Goal: Browse casually

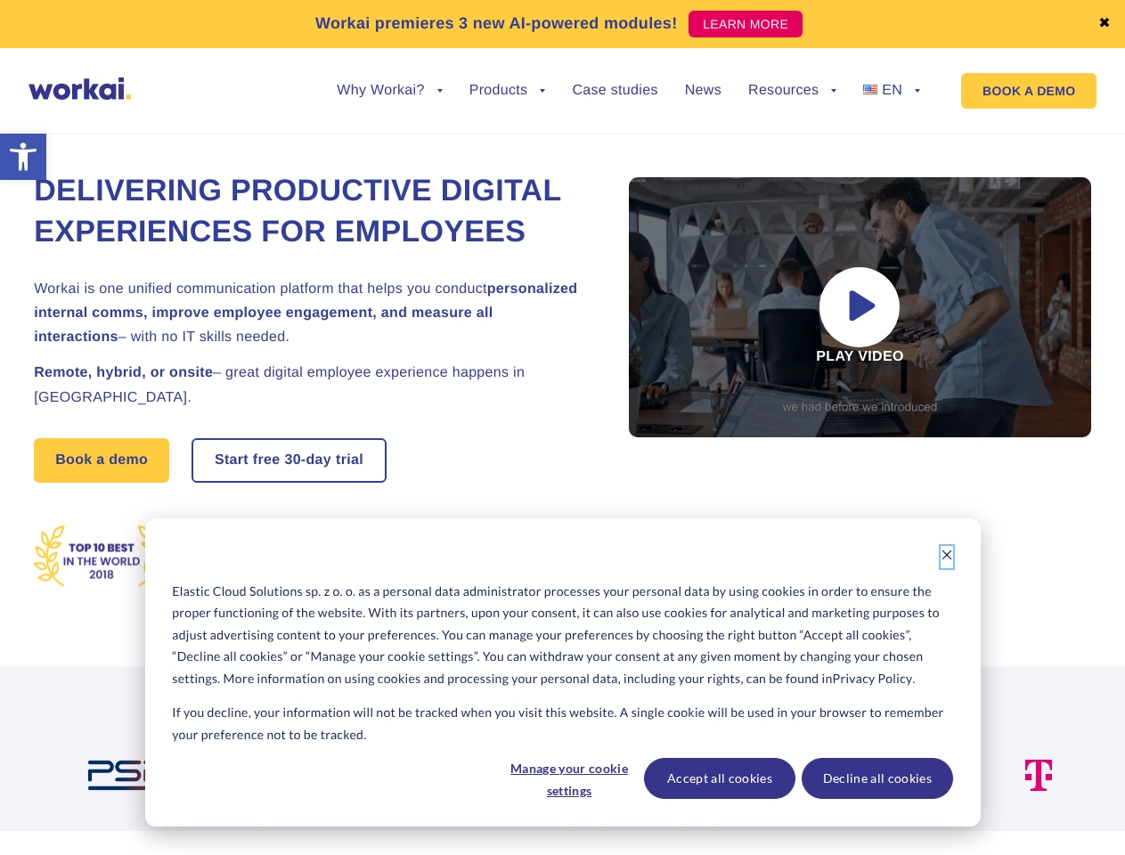
click at [947, 557] on icon "Dismiss cookie banner" at bounding box center [947, 555] width 12 height 12
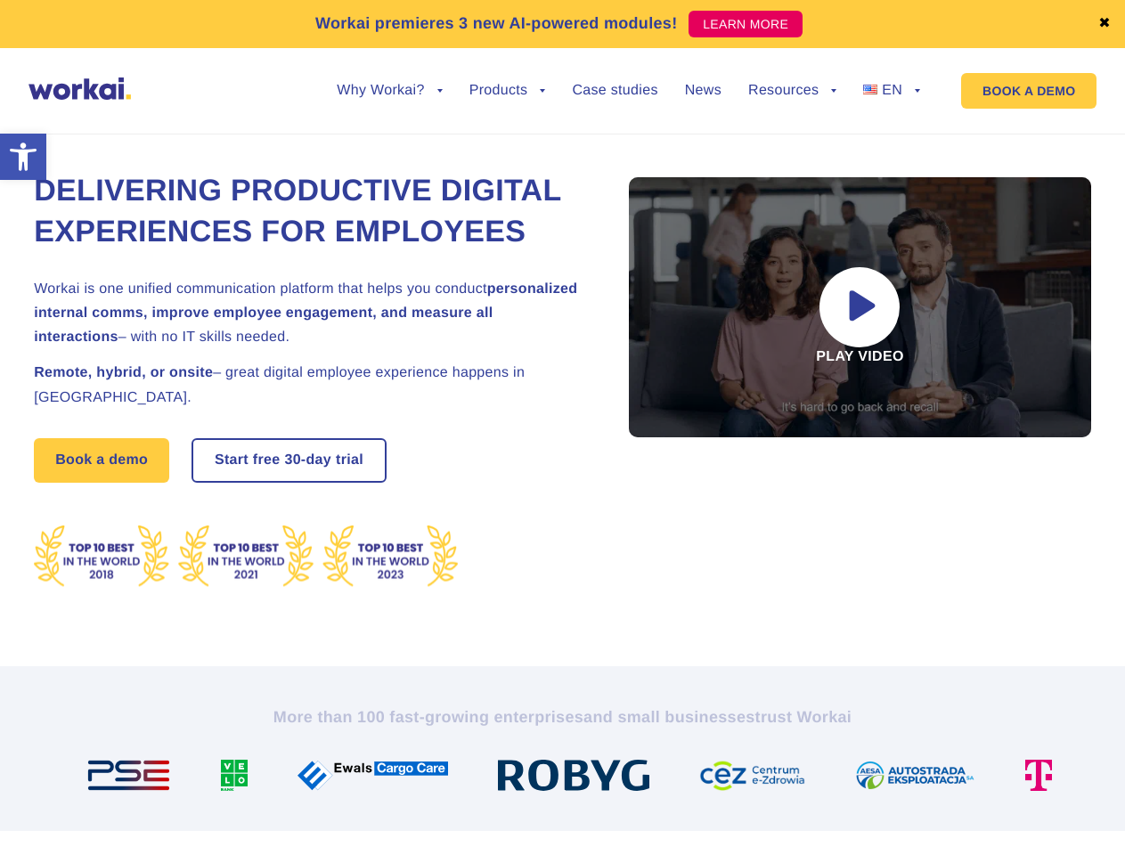
click at [568, 778] on img at bounding box center [580, 775] width 165 height 31
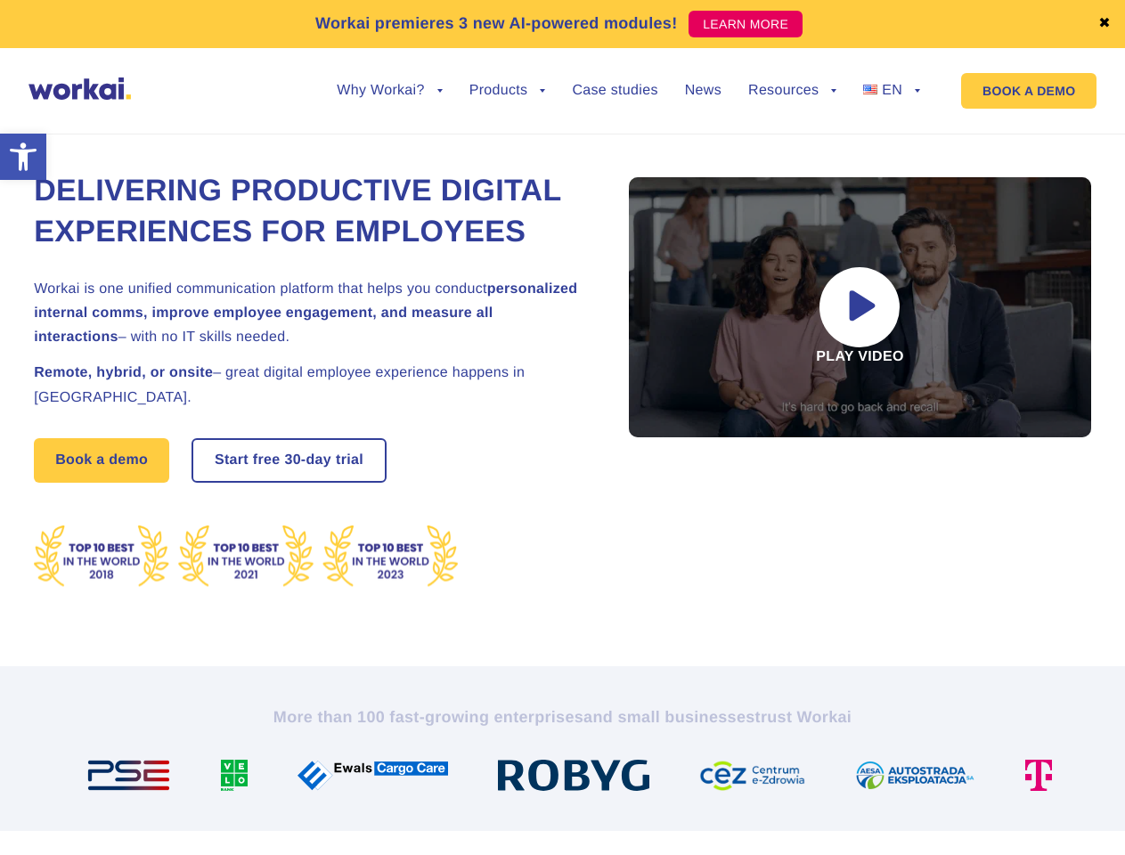
click at [719, 778] on img at bounding box center [759, 775] width 121 height 31
click at [876, 778] on img at bounding box center [922, 775] width 134 height 31
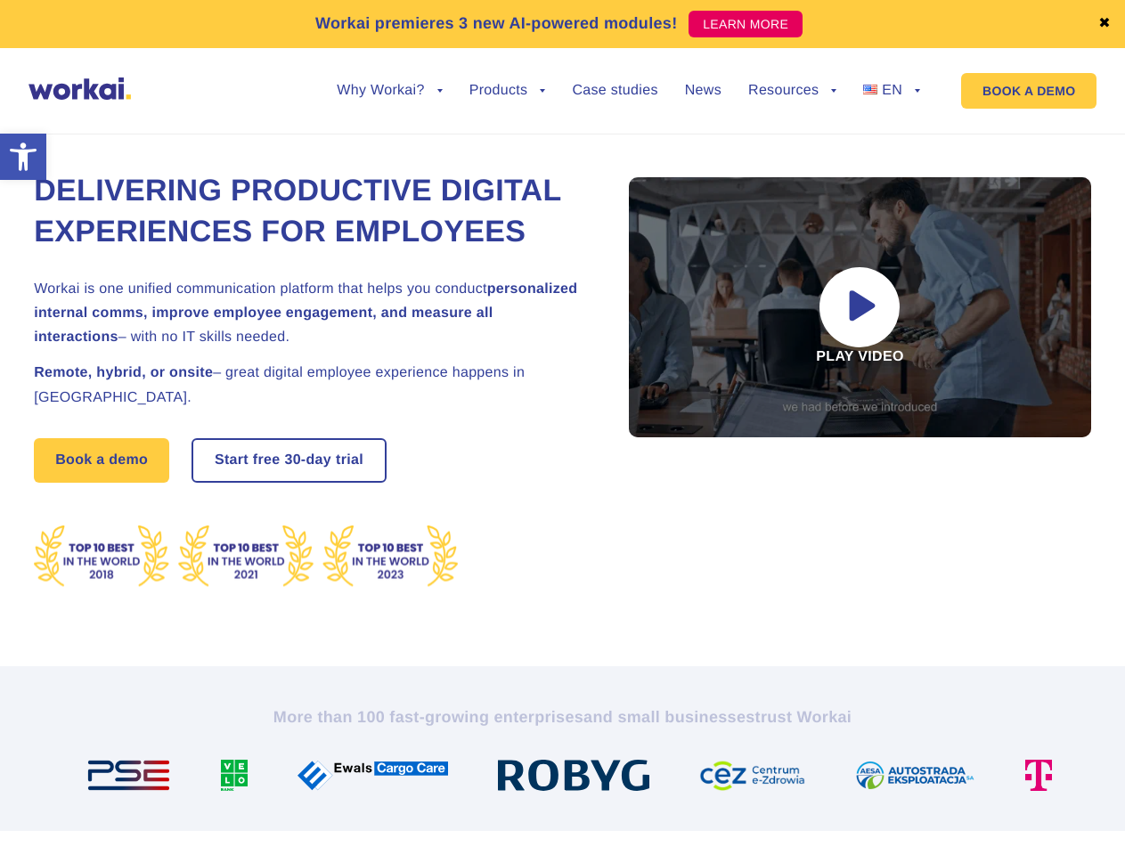
click at [1104, 24] on link "✖" at bounding box center [1104, 24] width 12 height 14
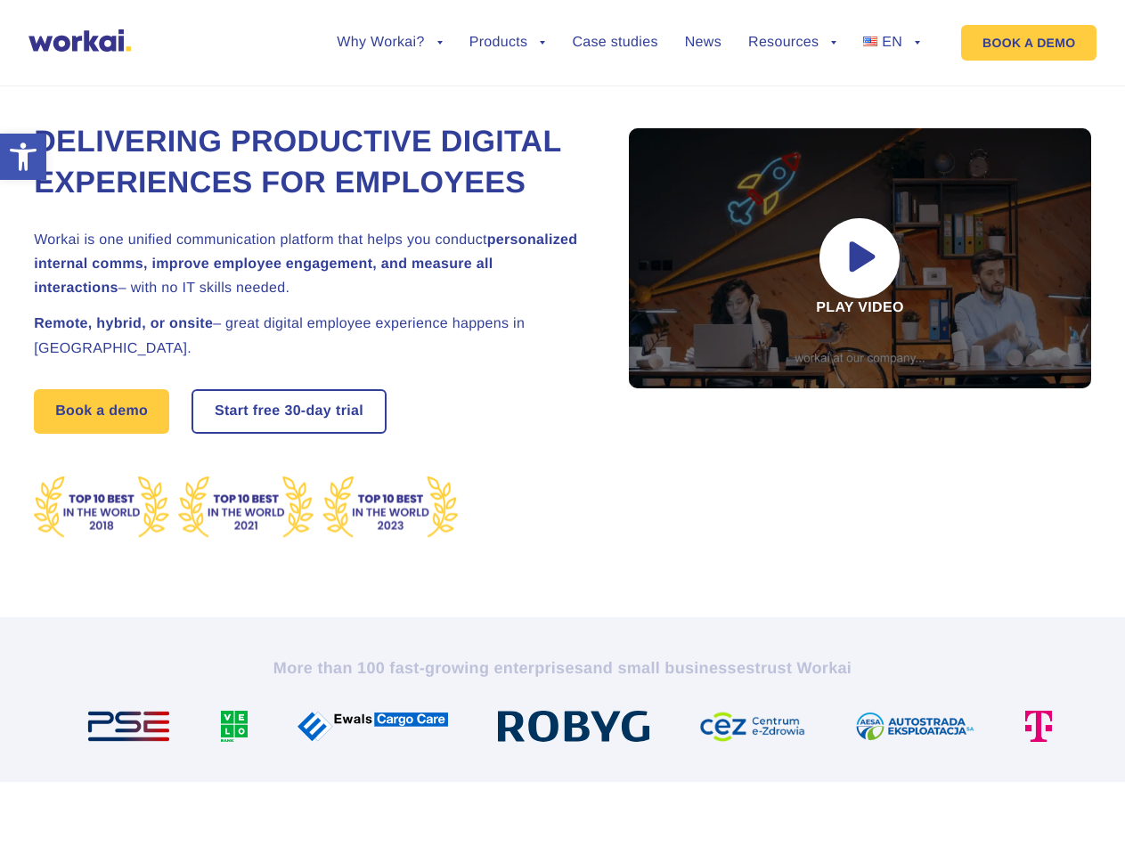
click at [389, 104] on div "Delivering Productive Digital Experiences for Employees Workai is one unified c…" at bounding box center [562, 331] width 1057 height 573
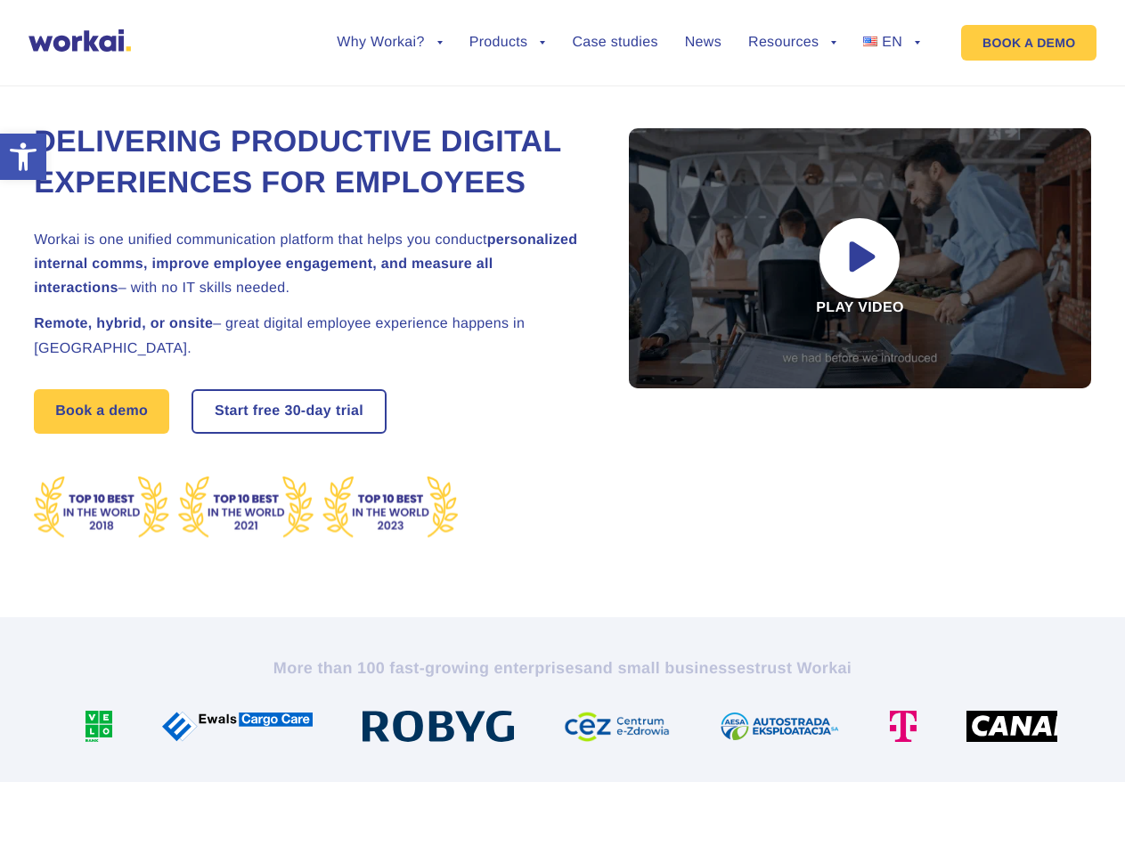
click at [389, 91] on div "Delivering Productive Digital Experiences for Employees Workai is one unified c…" at bounding box center [562, 331] width 1057 height 573
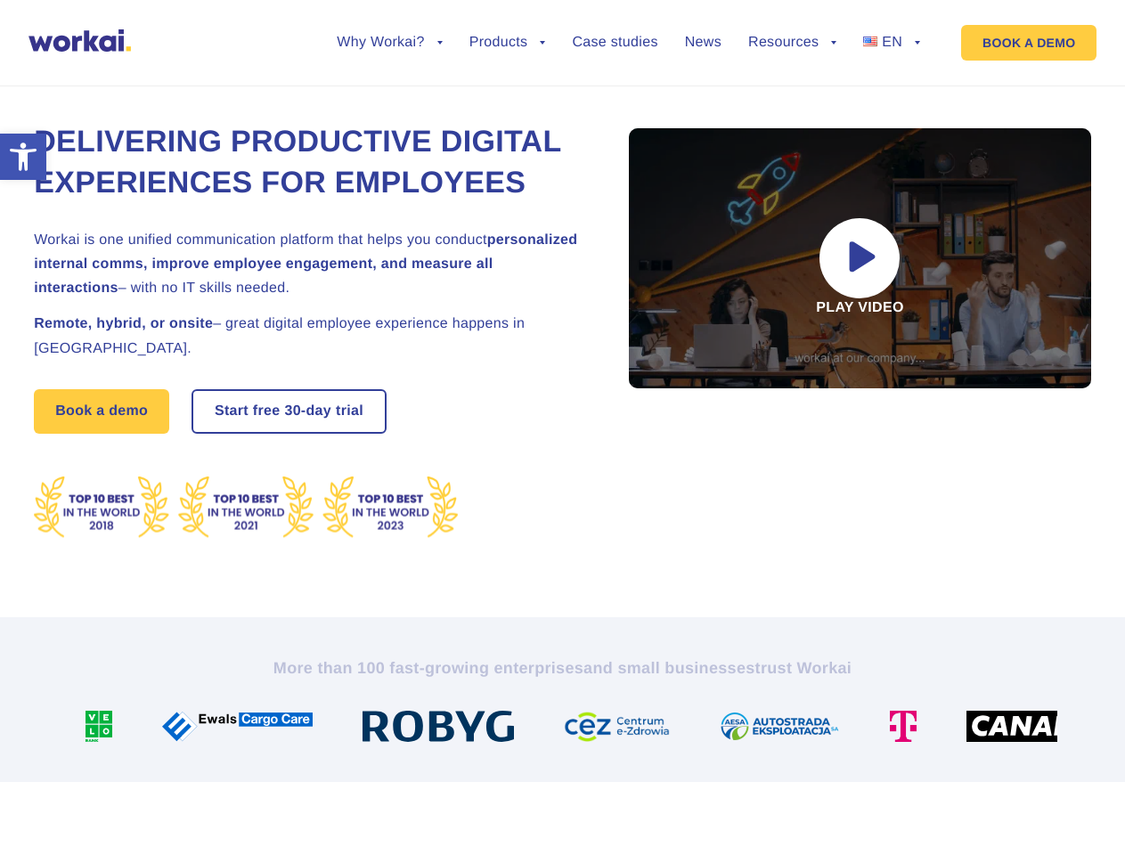
click at [508, 104] on div "Delivering Productive Digital Experiences for Employees Workai is one unified c…" at bounding box center [562, 331] width 1057 height 573
click at [792, 104] on div "Delivering Productive Digital Experiences for Employees Workai is one unified c…" at bounding box center [562, 331] width 1057 height 573
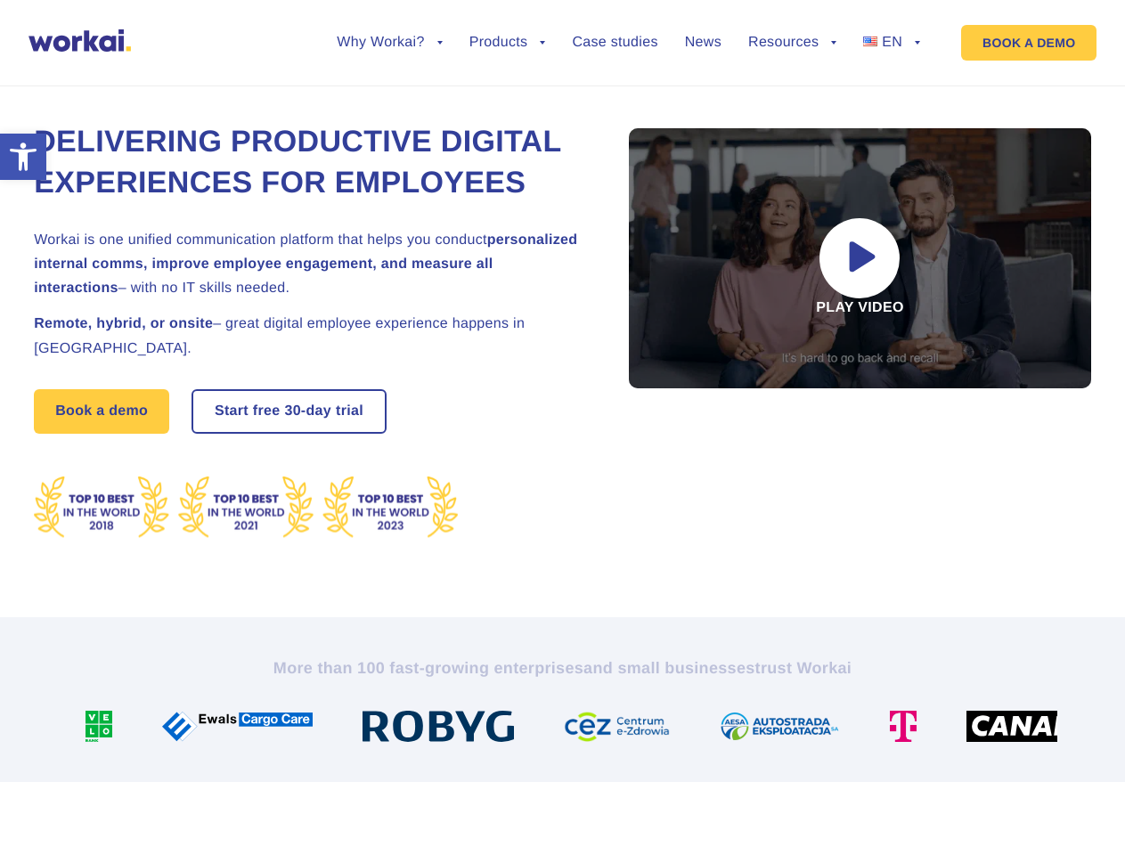
click at [792, 91] on div "Delivering Productive Digital Experiences for Employees Workai is one unified c…" at bounding box center [562, 331] width 1057 height 573
